Goal: Find specific page/section

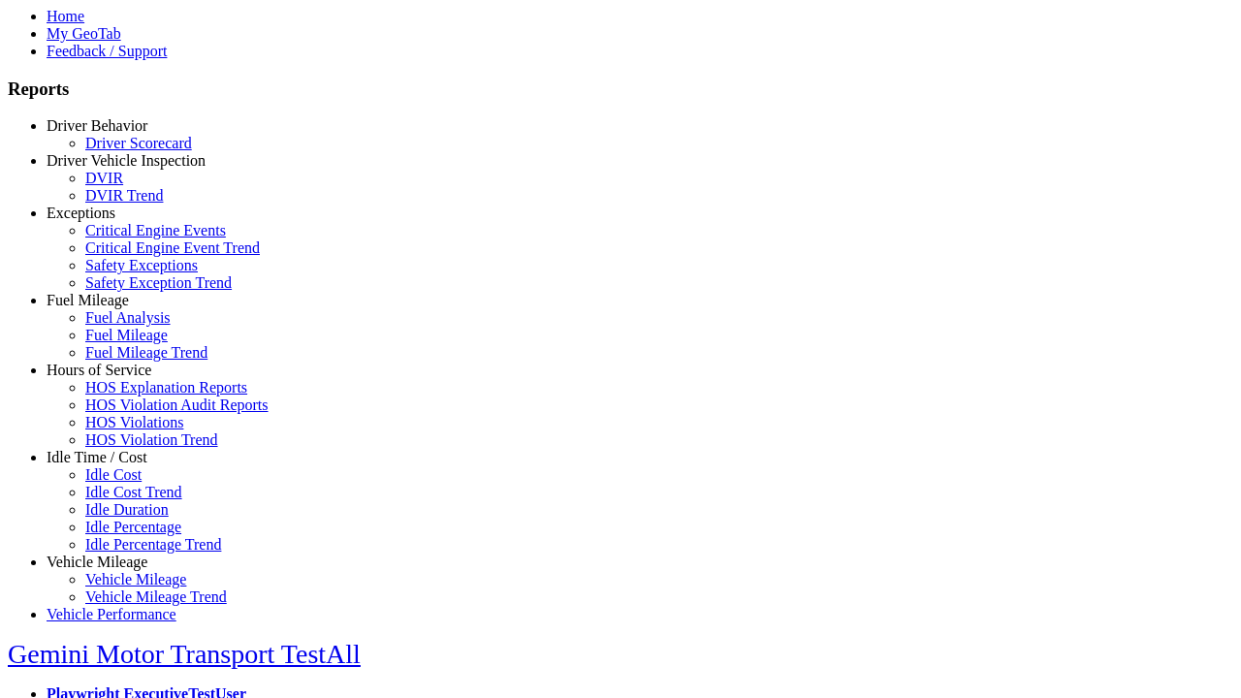
click at [111, 221] on link "Exceptions" at bounding box center [81, 213] width 69 height 16
click at [126, 238] on link "Critical Engine Events" at bounding box center [155, 230] width 141 height 16
select select
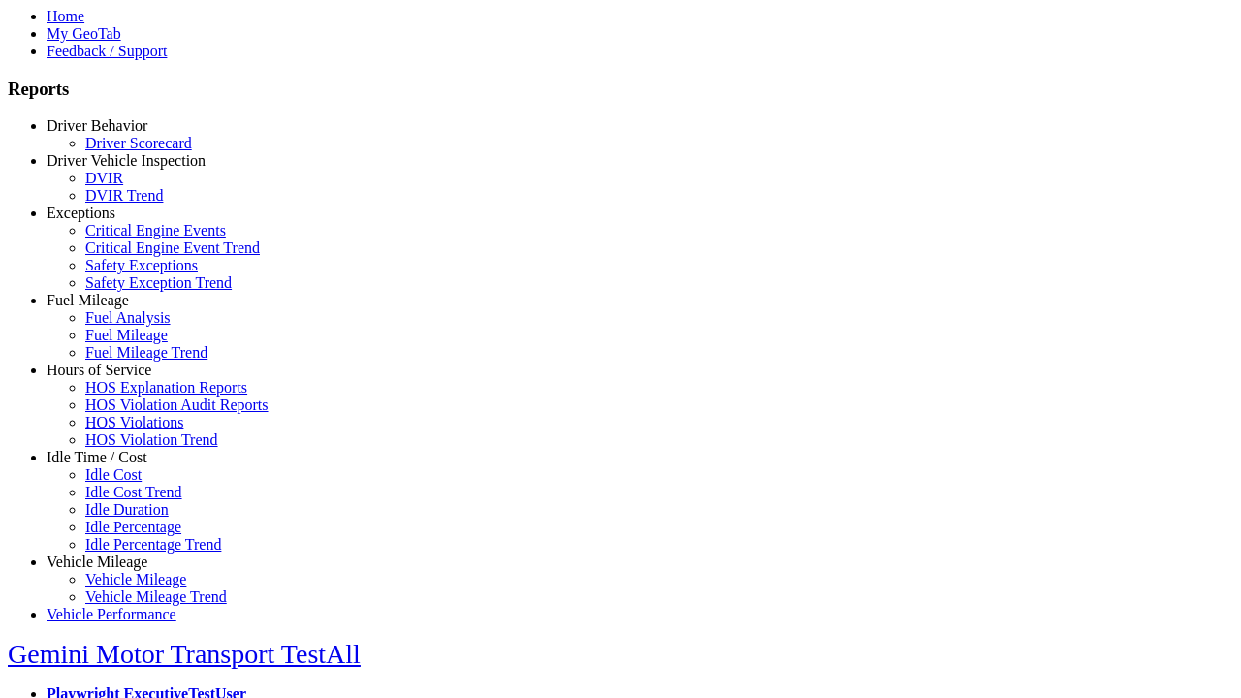
select select
